Goal: Navigation & Orientation: Find specific page/section

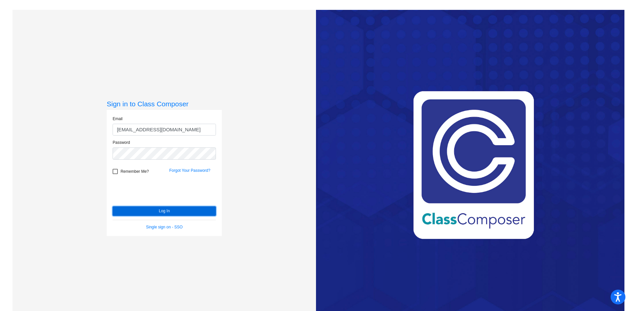
click at [142, 211] on button "Log In" at bounding box center [164, 211] width 103 height 10
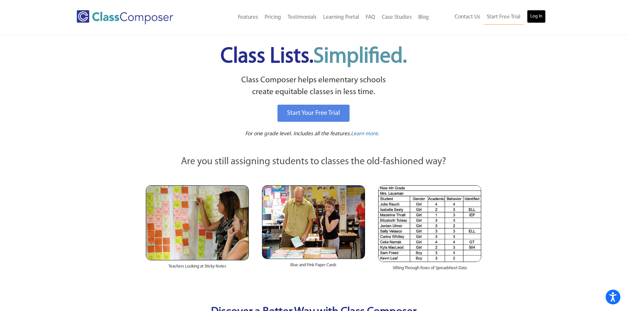
click at [537, 17] on link "Log In" at bounding box center [536, 16] width 19 height 13
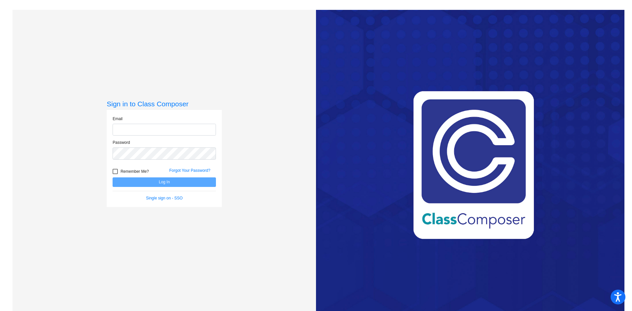
click at [163, 125] on input "email" at bounding box center [164, 130] width 103 height 12
type input "[EMAIL_ADDRESS][DOMAIN_NAME]"
click at [113, 177] on button "Log In" at bounding box center [164, 182] width 103 height 10
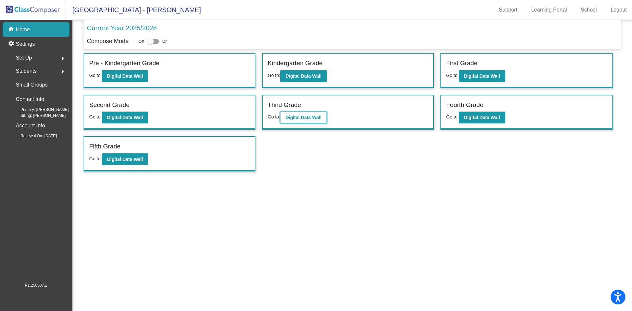
click at [293, 114] on button "Digital Data Wall" at bounding box center [303, 118] width 46 height 12
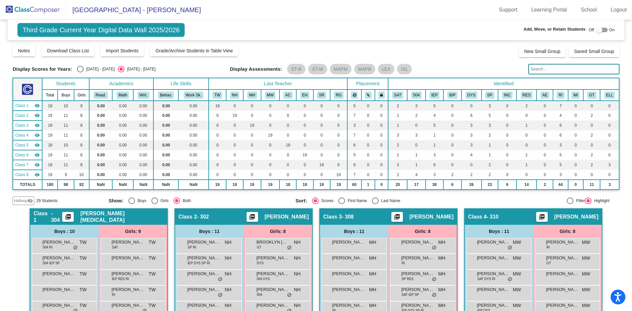
click at [25, 10] on img at bounding box center [33, 9] width 66 height 19
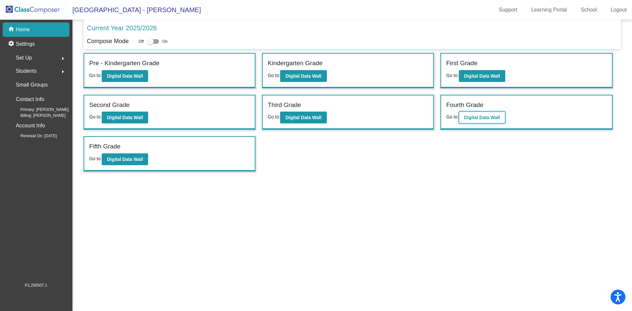
click at [467, 117] on b "Digital Data Wall" at bounding box center [482, 117] width 36 height 5
